Goal: Navigation & Orientation: Find specific page/section

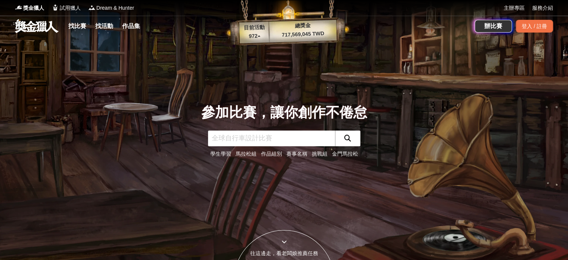
click at [534, 27] on div "登入 / 註冊" at bounding box center [534, 26] width 37 height 13
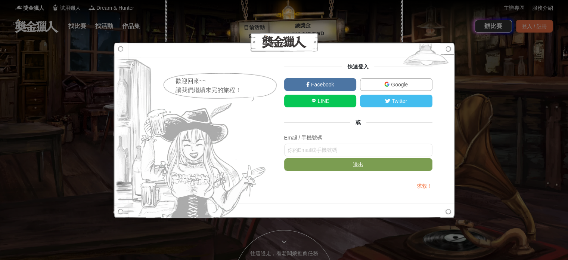
click at [400, 80] on link "Google" at bounding box center [396, 84] width 72 height 13
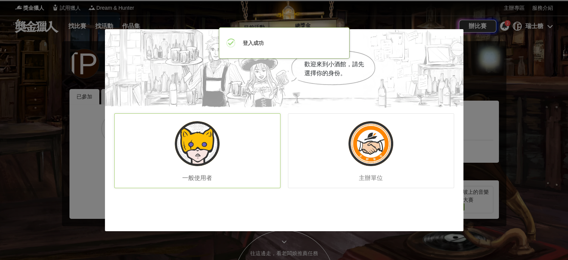
click at [220, 158] on div "一般使用者" at bounding box center [197, 150] width 166 height 75
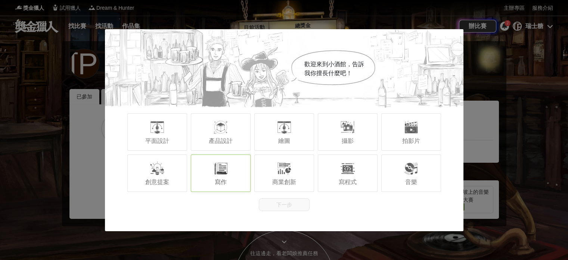
click at [224, 172] on div at bounding box center [220, 168] width 15 height 15
click at [294, 202] on button "下一步" at bounding box center [284, 204] width 51 height 13
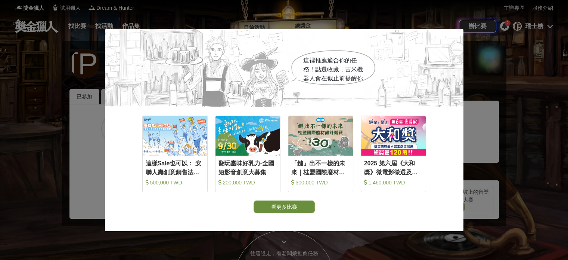
click at [302, 209] on button "看更多比賽" at bounding box center [284, 206] width 61 height 13
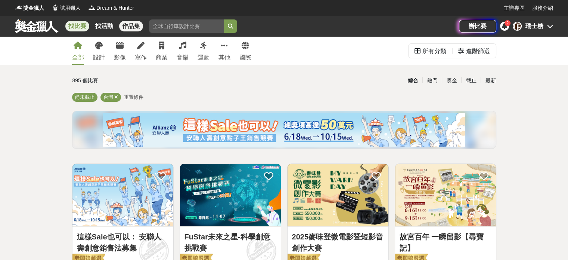
click at [124, 27] on link "作品集" at bounding box center [131, 26] width 24 height 10
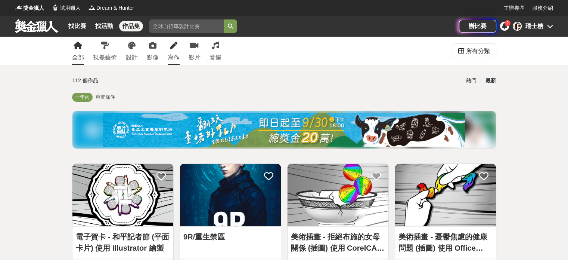
click at [176, 45] on icon at bounding box center [173, 45] width 7 height 7
